Goal: Task Accomplishment & Management: Manage account settings

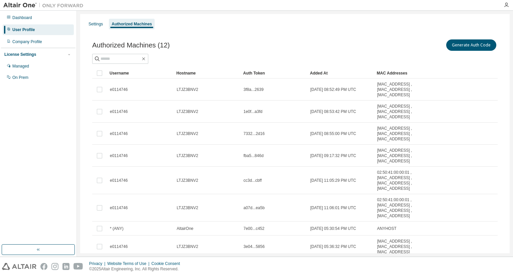
scroll to position [67, 0]
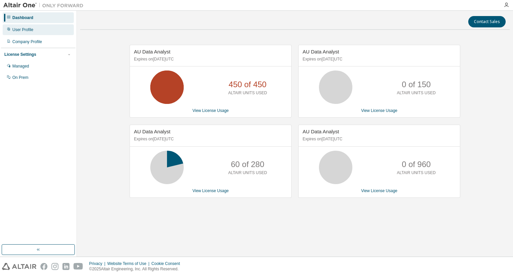
click at [19, 30] on div "User Profile" at bounding box center [22, 29] width 21 height 5
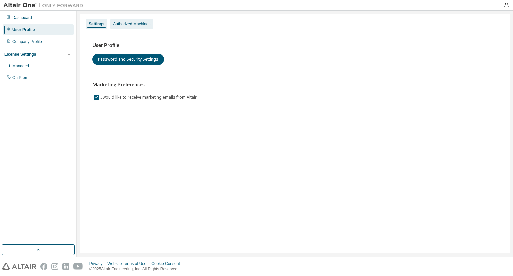
click at [130, 21] on div "Authorized Machines" at bounding box center [131, 23] width 37 height 5
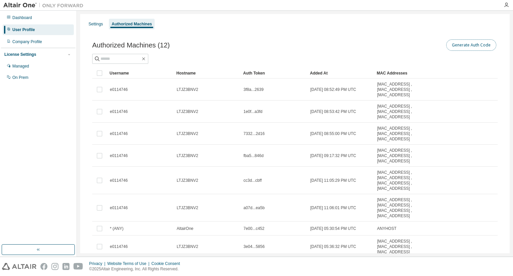
click at [475, 45] on button "Generate Auth Code" at bounding box center [471, 44] width 50 height 11
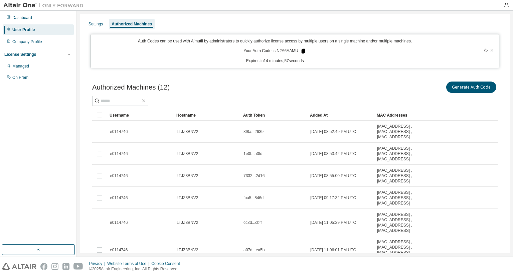
click at [302, 53] on icon at bounding box center [303, 51] width 6 height 6
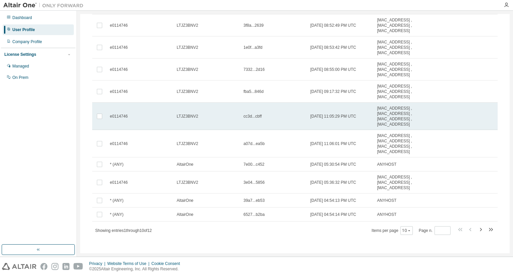
scroll to position [109, 0]
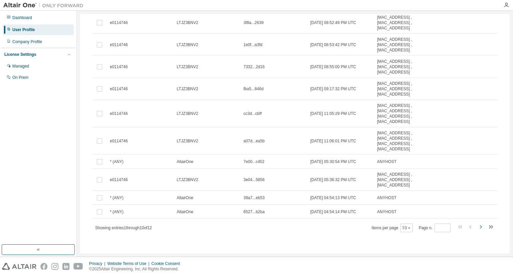
click at [480, 226] on icon "button" at bounding box center [481, 226] width 2 height 3
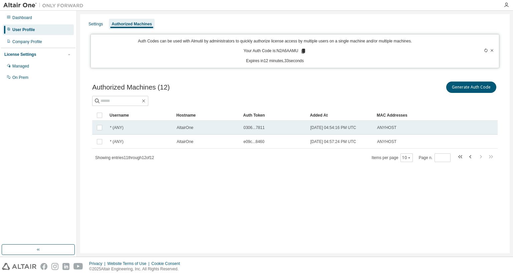
scroll to position [0, 0]
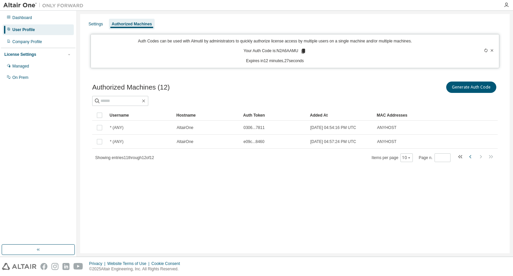
click at [469, 157] on icon "button" at bounding box center [471, 157] width 8 height 8
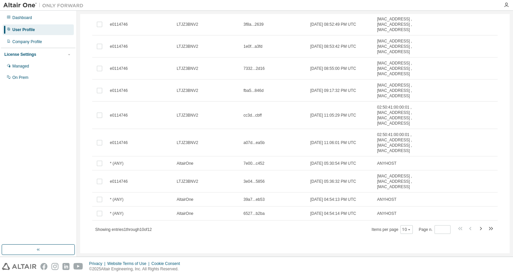
scroll to position [109, 0]
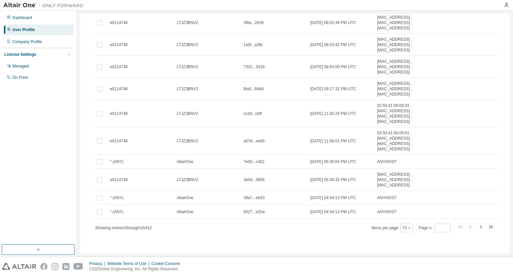
click at [477, 226] on icon "button" at bounding box center [481, 227] width 8 height 8
type input "*"
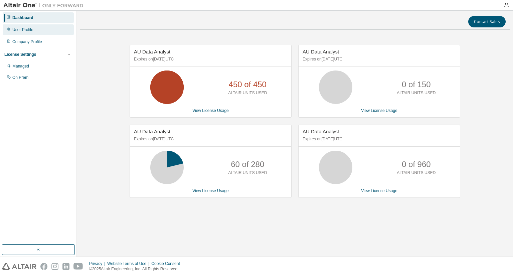
click at [27, 28] on div "User Profile" at bounding box center [22, 29] width 21 height 5
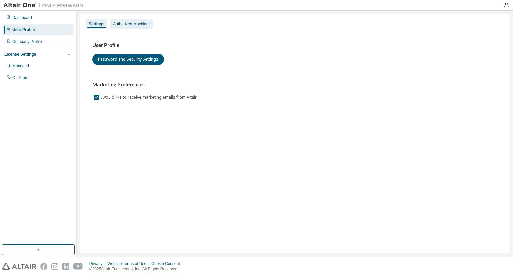
click at [126, 24] on div "Authorized Machines" at bounding box center [131, 23] width 37 height 5
